Goal: Task Accomplishment & Management: Use online tool/utility

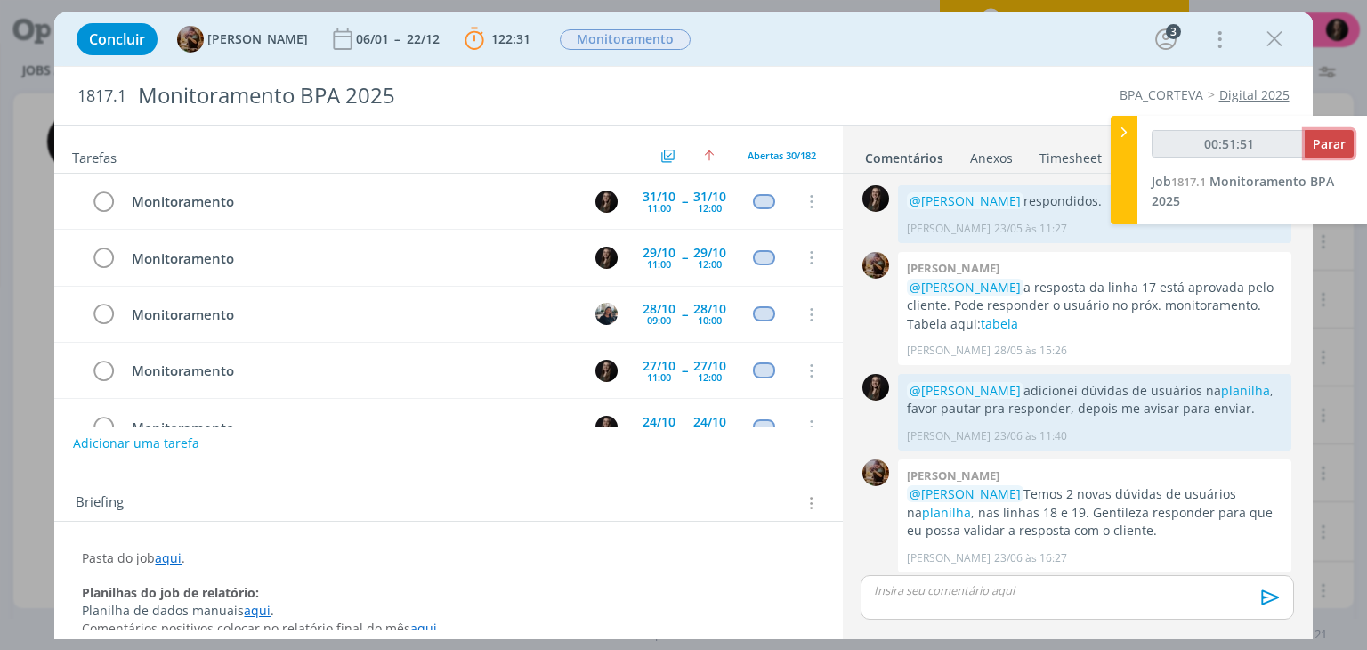
scroll to position [1919, 0]
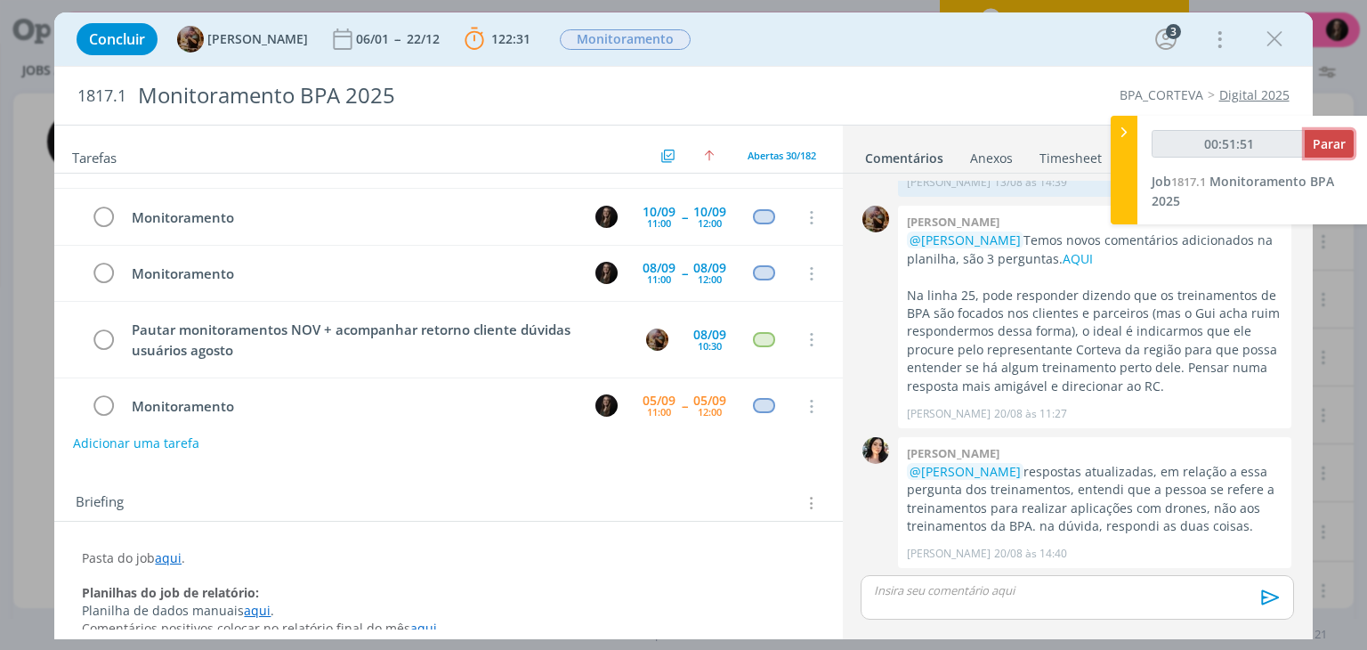
click at [1341, 135] on span "Parar" at bounding box center [1329, 143] width 33 height 17
type input "00:52:00"
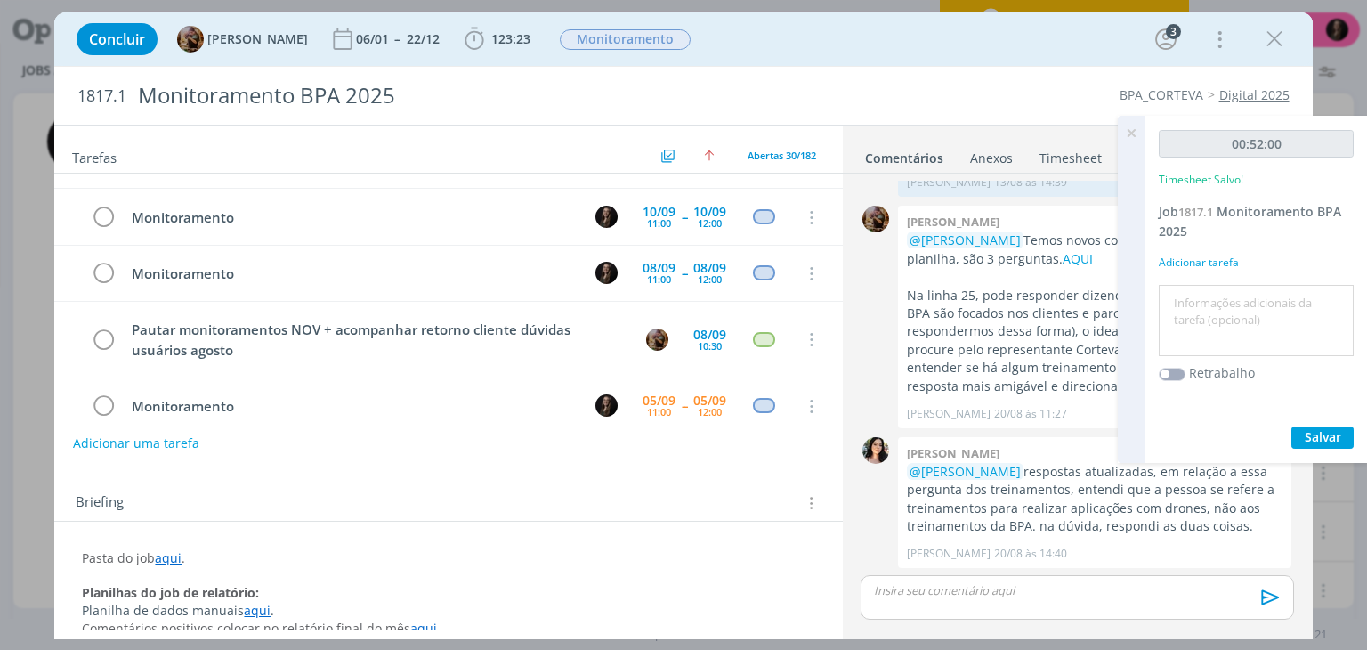
click at [1256, 298] on textarea at bounding box center [1256, 320] width 186 height 63
type textarea "monitoramento"
click at [1291, 426] on button "Salvar" at bounding box center [1322, 437] width 62 height 22
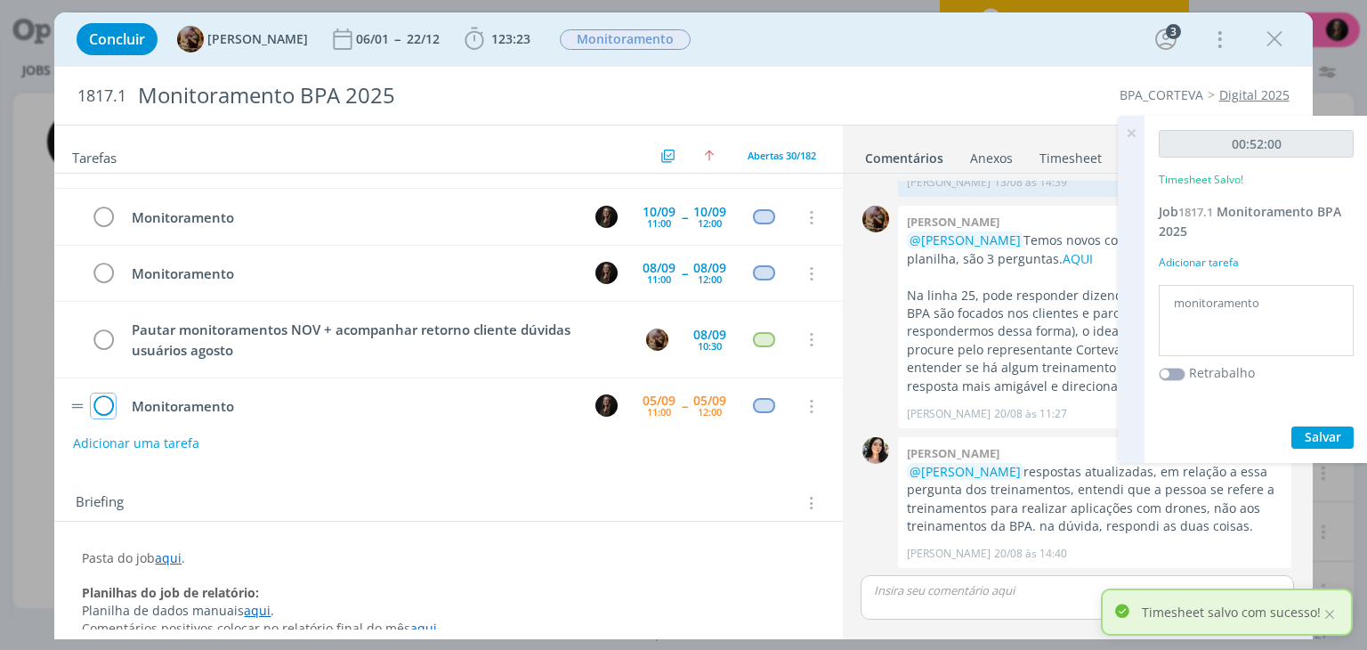
click at [102, 393] on icon "dialog" at bounding box center [103, 406] width 25 height 27
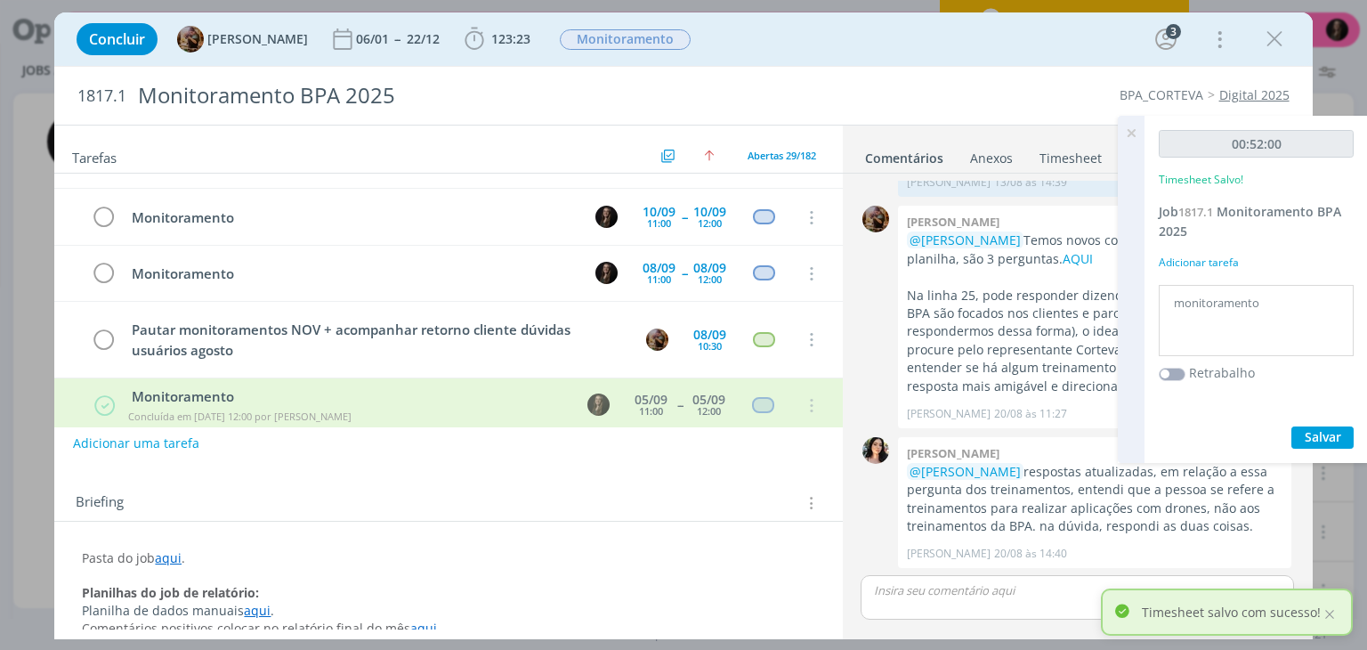
scroll to position [1449, 0]
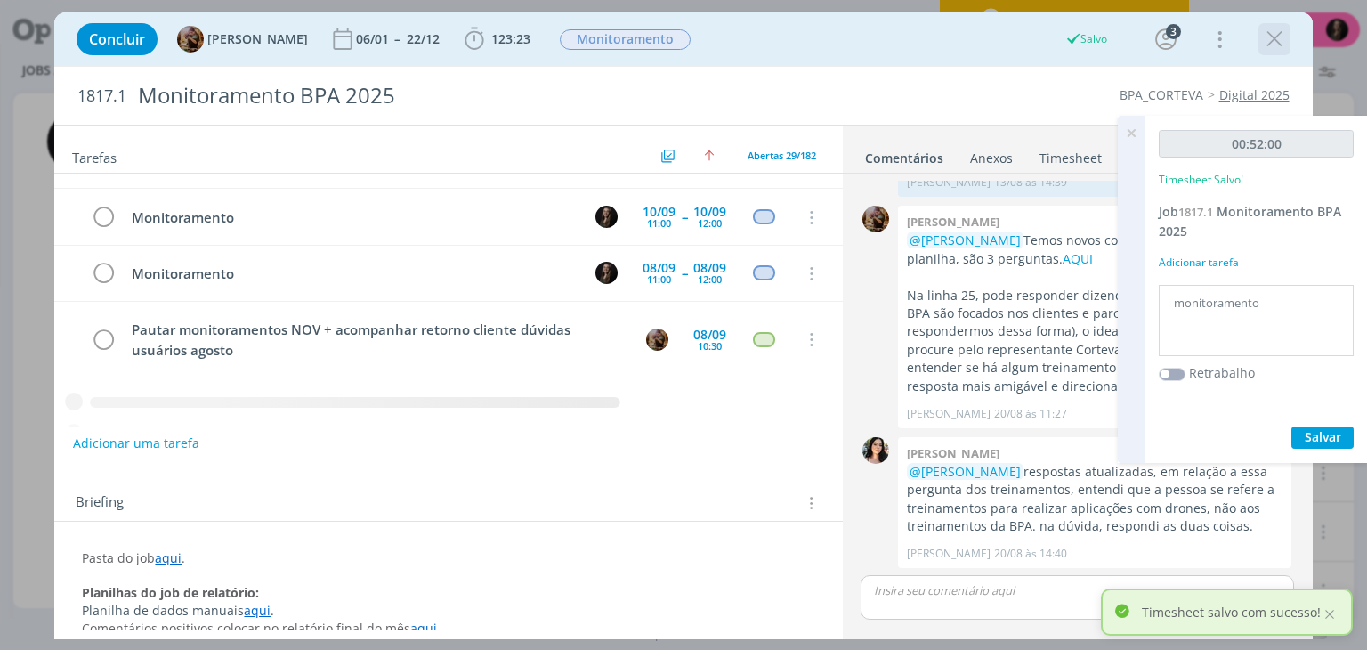
click at [1274, 40] on icon "dialog" at bounding box center [1274, 39] width 27 height 27
